Goal: Task Accomplishment & Management: Use online tool/utility

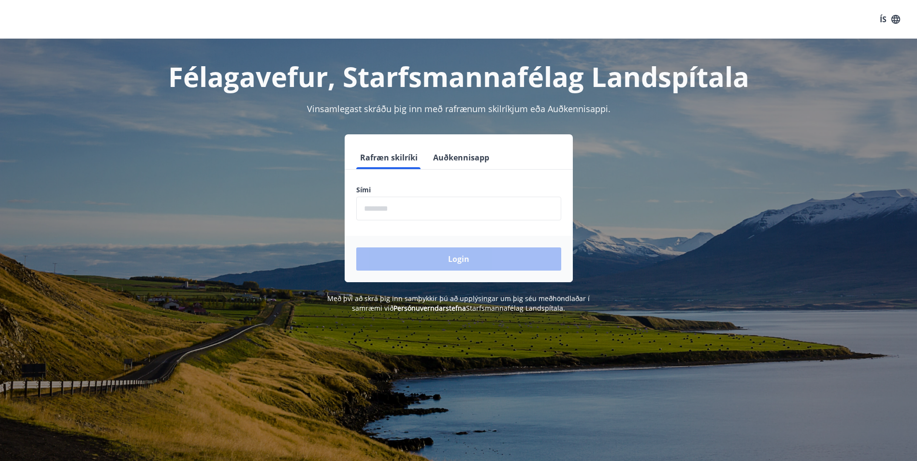
click at [380, 213] on input "phone" at bounding box center [458, 209] width 205 height 24
type input "********"
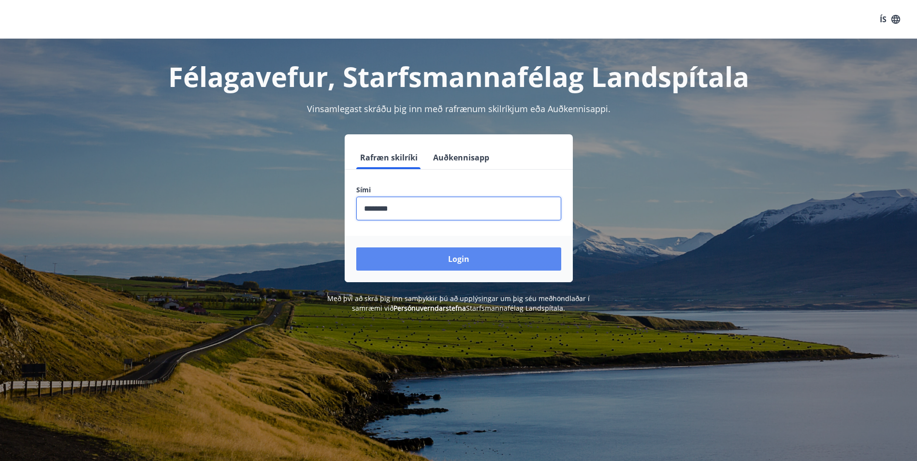
click at [421, 254] on button "Login" at bounding box center [458, 259] width 205 height 23
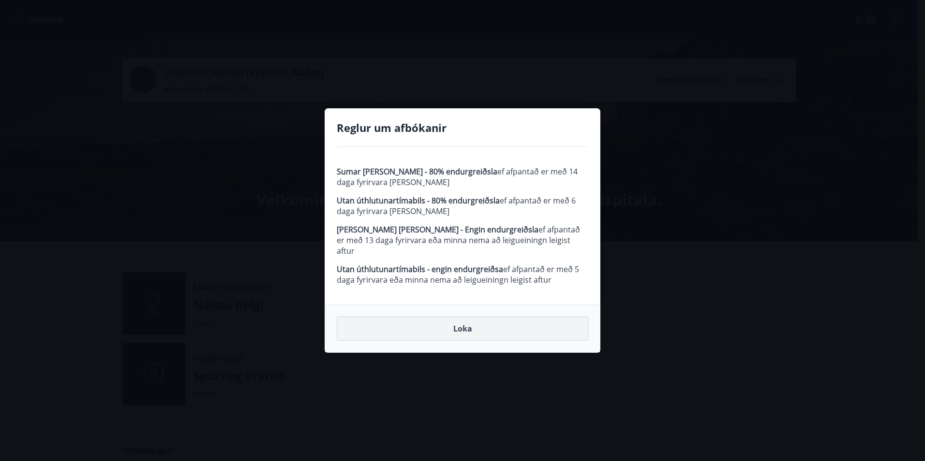
click at [482, 323] on button "Loka" at bounding box center [462, 329] width 251 height 24
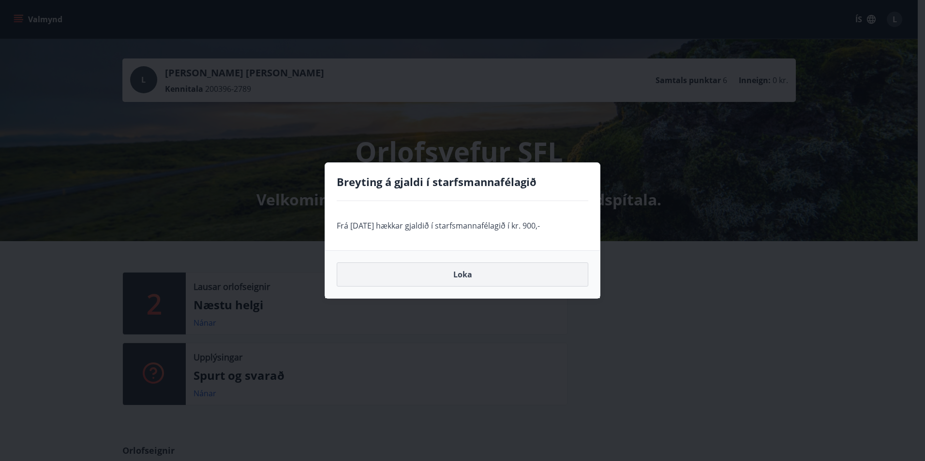
click at [464, 274] on button "Loka" at bounding box center [462, 275] width 251 height 24
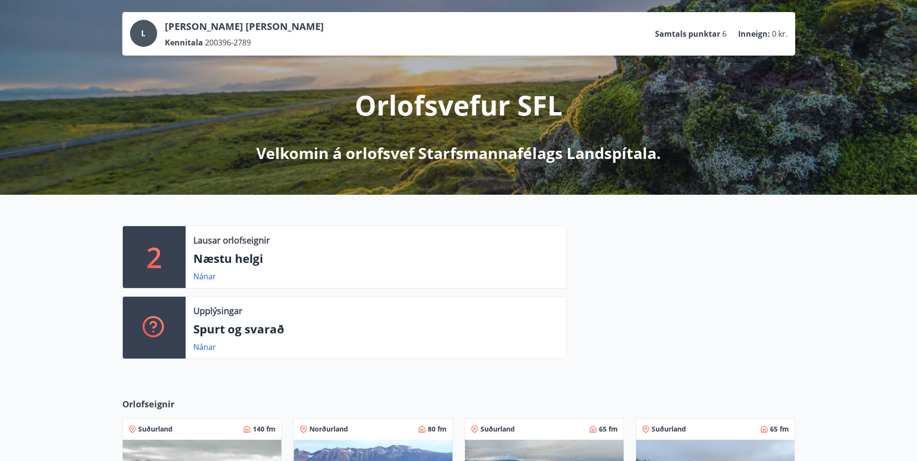
scroll to position [47, 0]
